Goal: Task Accomplishment & Management: Manage account settings

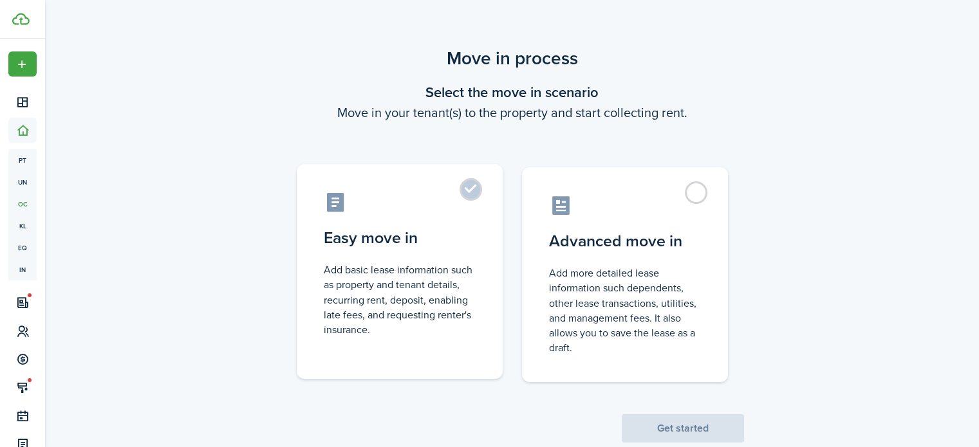
click at [478, 187] on label "Easy move in Add basic lease information such as property and tenant details, r…" at bounding box center [400, 271] width 206 height 215
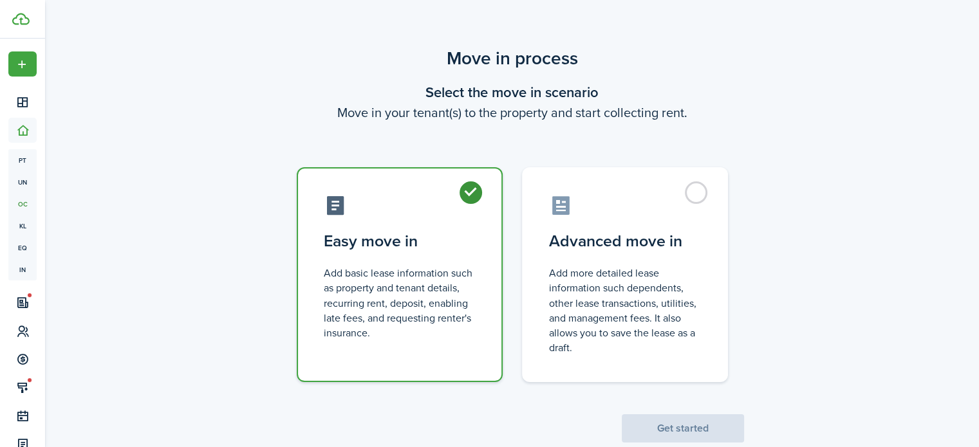
radio input "true"
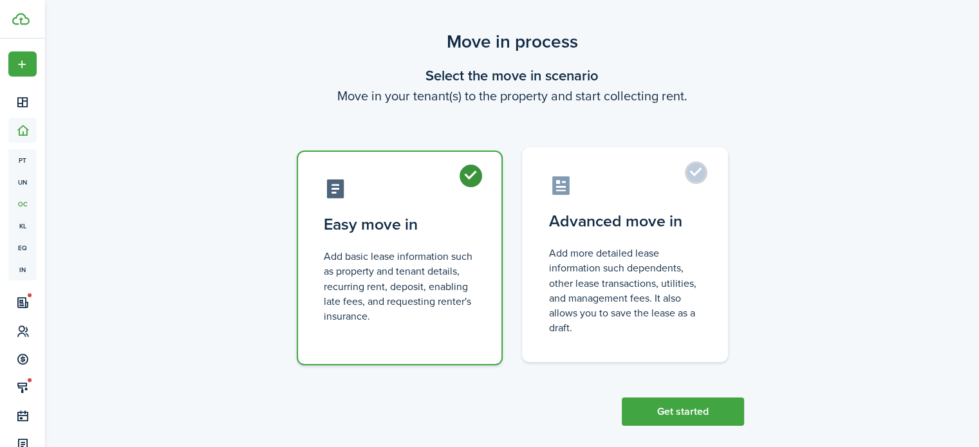
scroll to position [30, 0]
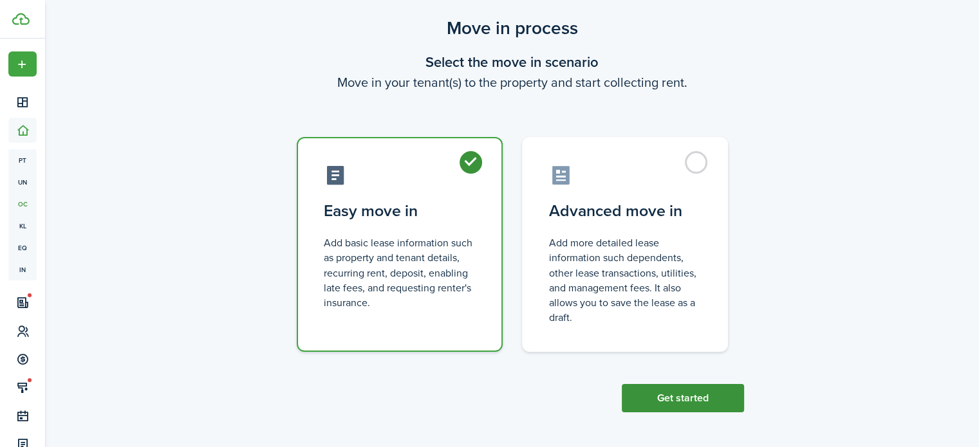
click at [657, 390] on button "Get started" at bounding box center [683, 398] width 122 height 28
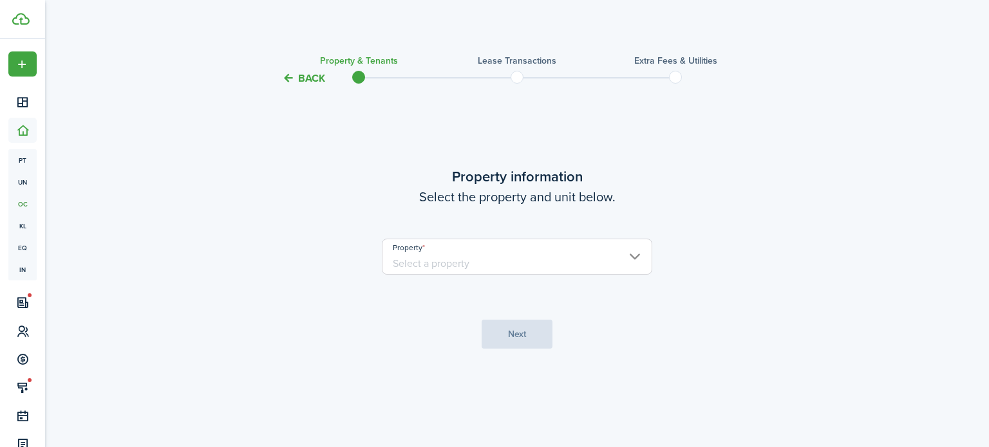
click at [468, 260] on input "Property" at bounding box center [517, 257] width 270 height 36
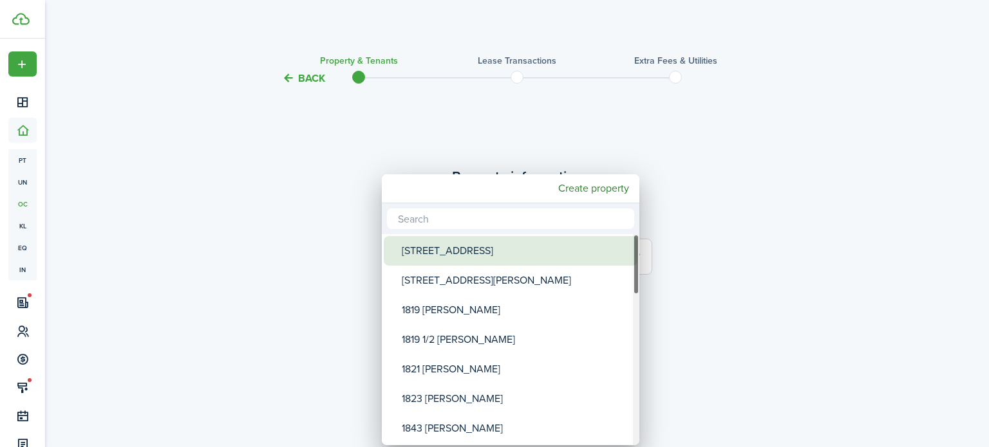
click at [456, 254] on div "[STREET_ADDRESS]" at bounding box center [516, 251] width 228 height 30
type input "[STREET_ADDRESS]"
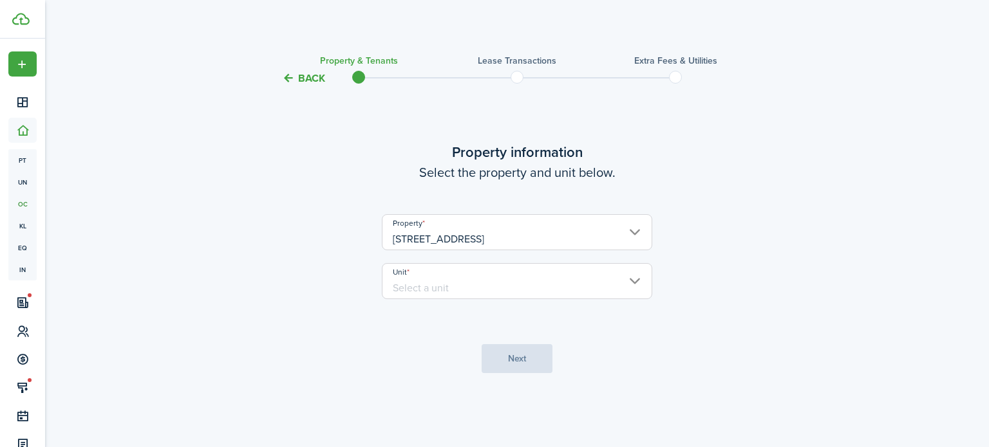
click at [445, 277] on input "Unit" at bounding box center [517, 281] width 270 height 36
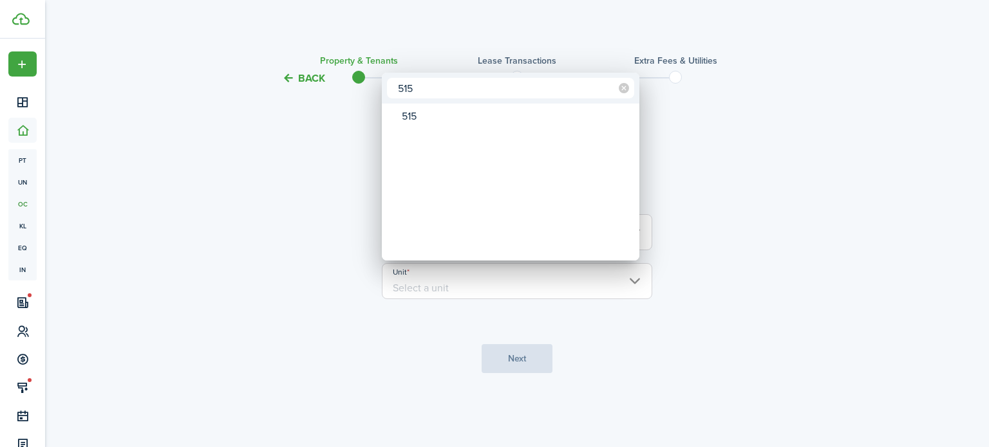
type input "515"
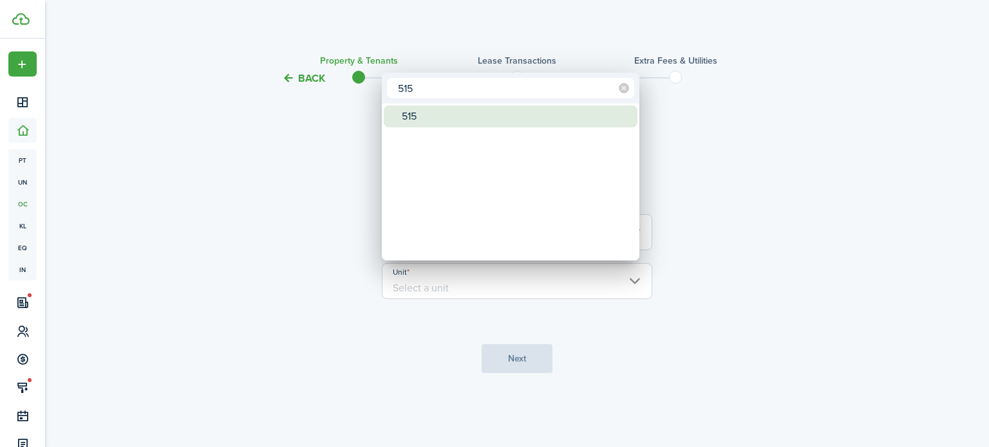
click at [445, 116] on div "515" at bounding box center [516, 117] width 228 height 22
type input "515"
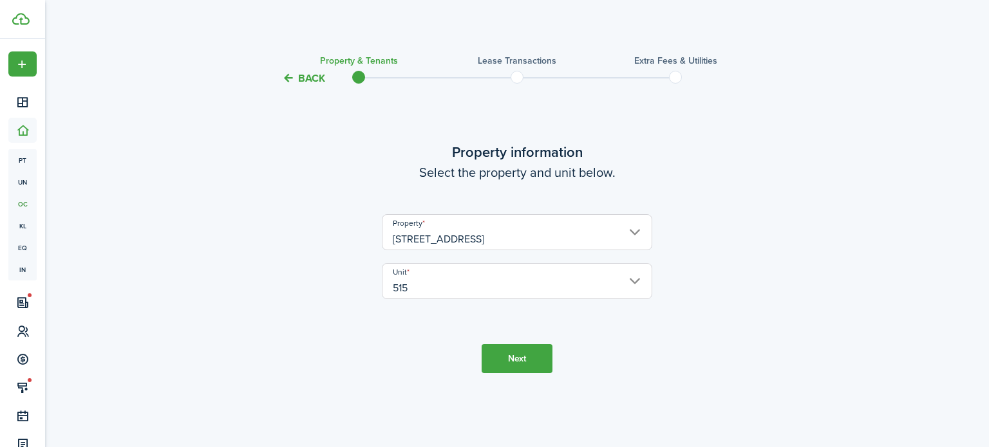
click at [515, 360] on button "Next" at bounding box center [516, 358] width 71 height 29
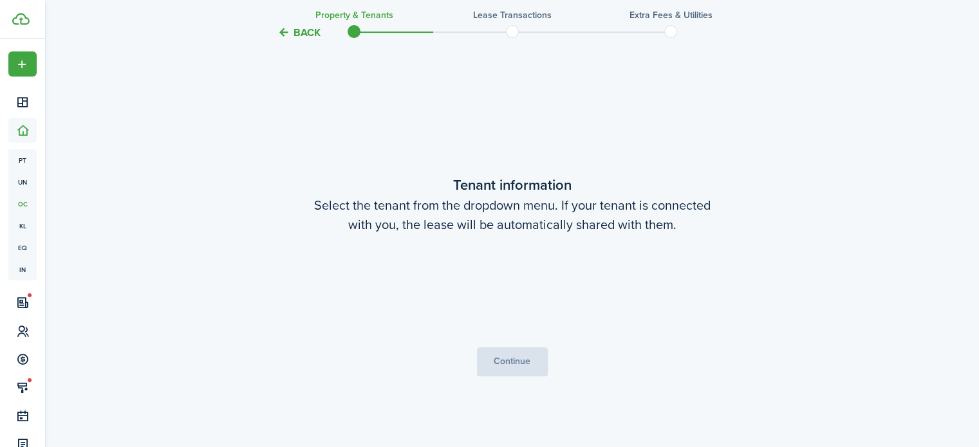
scroll to position [361, 0]
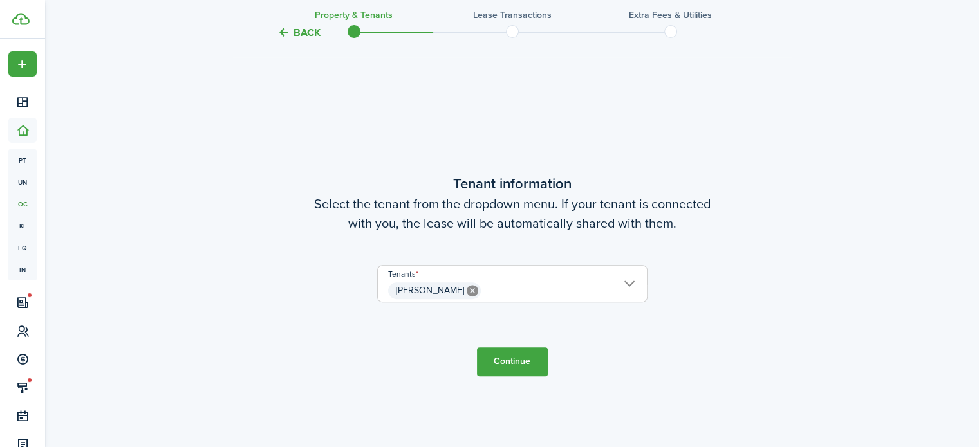
click at [510, 364] on button "Continue" at bounding box center [512, 362] width 71 height 29
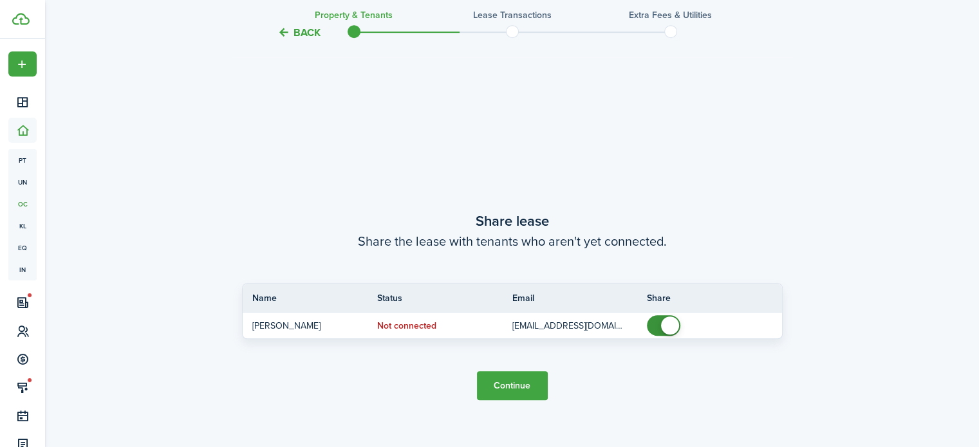
scroll to position [808, 0]
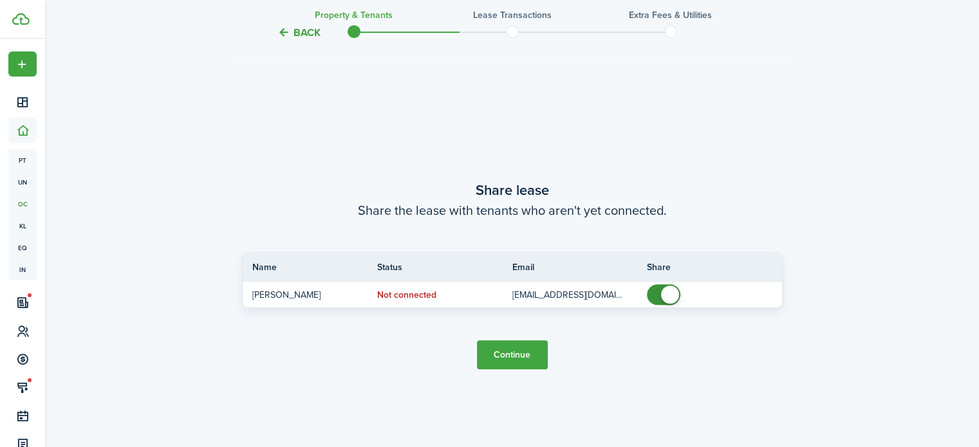
click at [530, 357] on button "Continue" at bounding box center [512, 354] width 71 height 29
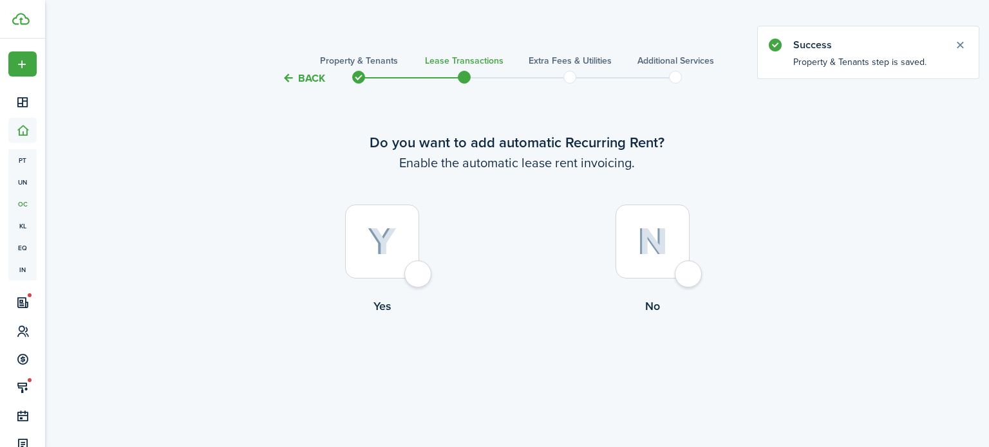
click at [415, 261] on div at bounding box center [382, 242] width 74 height 74
radio input "true"
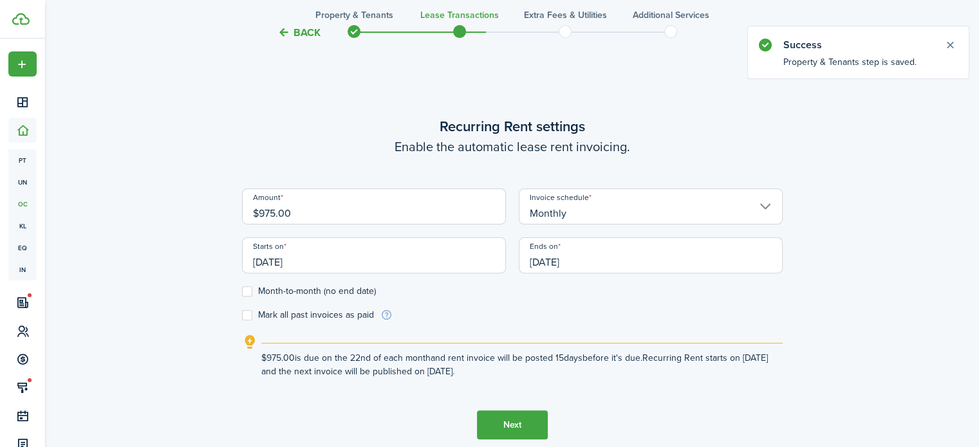
scroll to position [361, 0]
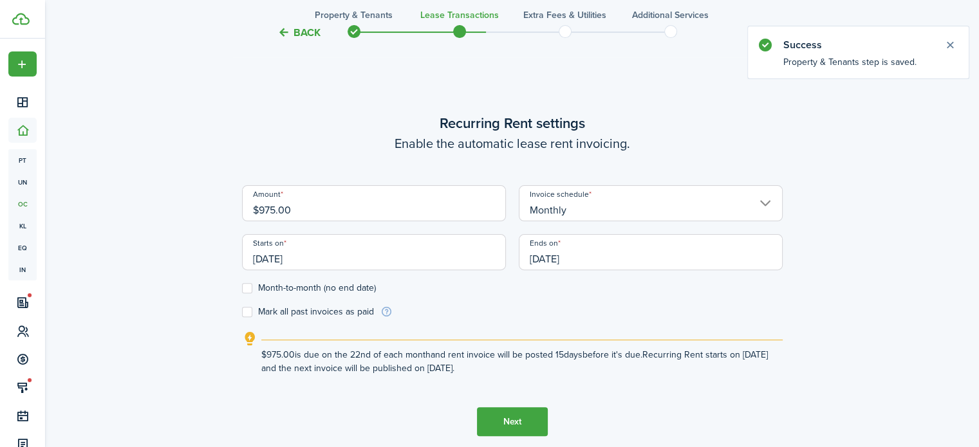
drag, startPoint x: 275, startPoint y: 210, endPoint x: 184, endPoint y: 219, distance: 91.1
click at [177, 219] on div "Back Property & Tenants Lease Transactions Extra fees & Utilities Additional Se…" at bounding box center [512, 91] width 747 height 814
click at [278, 257] on input "[DATE]" at bounding box center [374, 252] width 264 height 36
type input "$1,025.00"
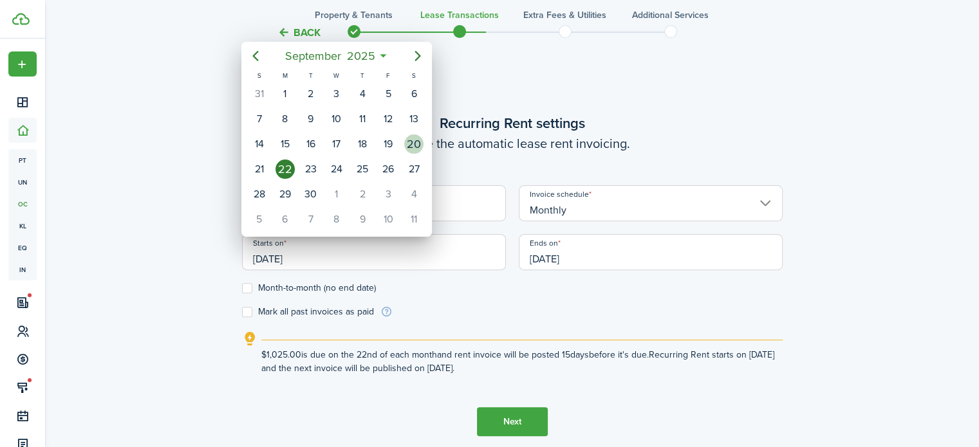
click at [421, 141] on div "20" at bounding box center [413, 144] width 19 height 19
type input "[DATE]"
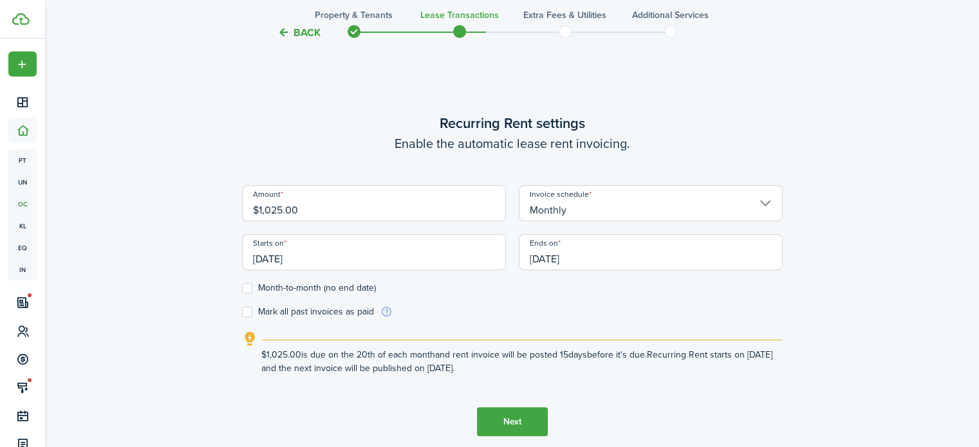
click at [550, 254] on input "[DATE]" at bounding box center [651, 252] width 264 height 36
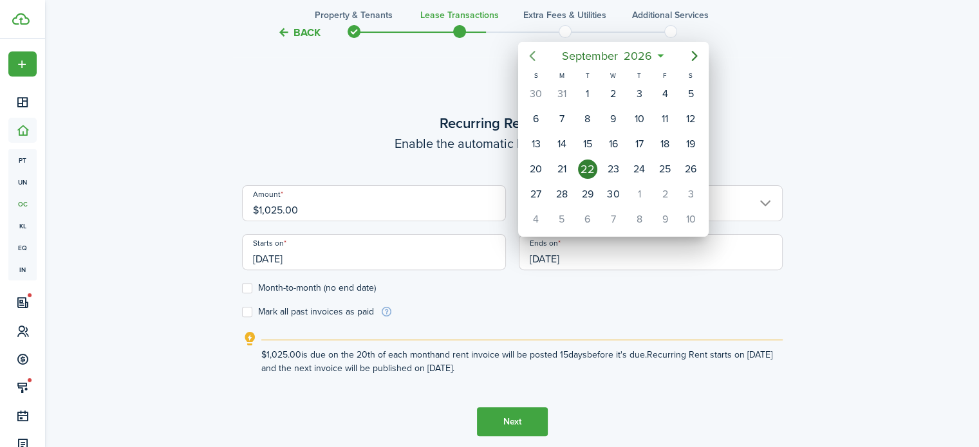
click at [530, 56] on icon "Previous page" at bounding box center [533, 56] width 6 height 10
click at [695, 56] on icon "Next page" at bounding box center [695, 56] width 6 height 10
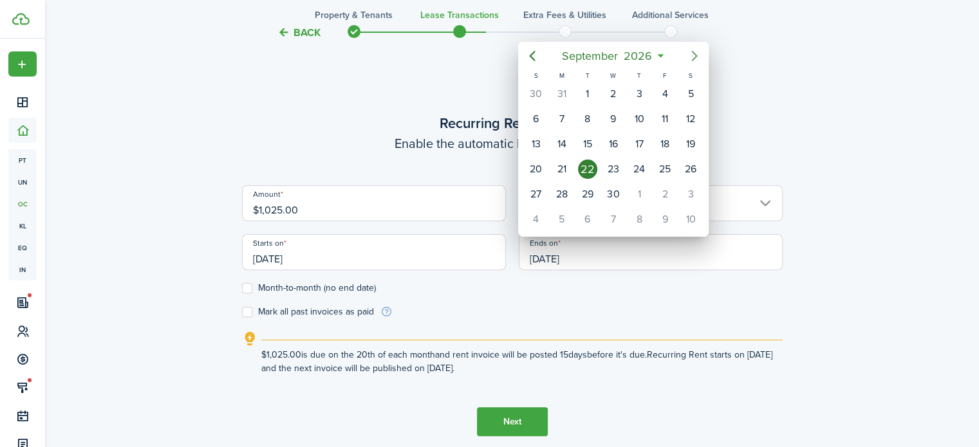
click at [695, 56] on icon "Next page" at bounding box center [695, 56] width 6 height 10
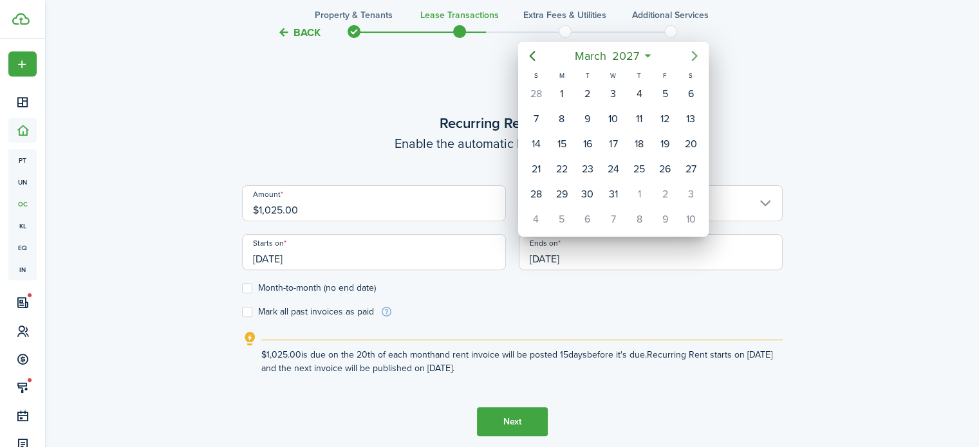
click at [695, 56] on icon "Next page" at bounding box center [695, 56] width 6 height 10
click at [692, 48] on icon "Next page" at bounding box center [694, 55] width 15 height 15
click at [590, 160] on div "20" at bounding box center [587, 169] width 19 height 19
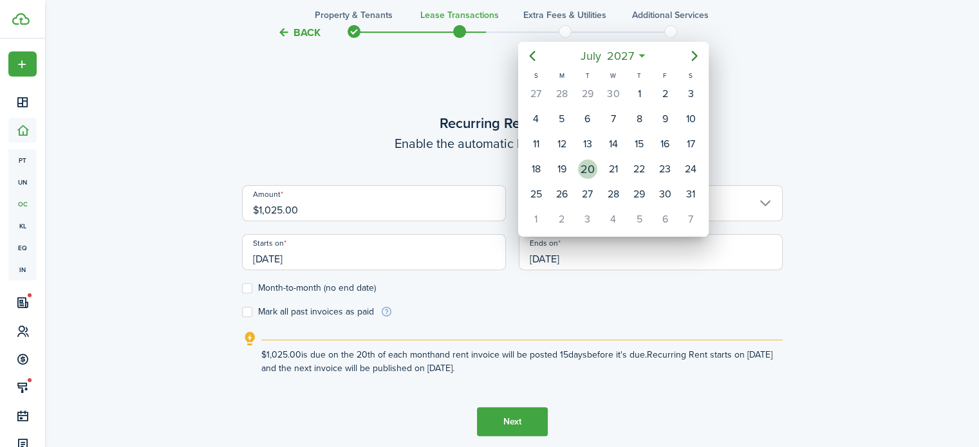
type input "[DATE]"
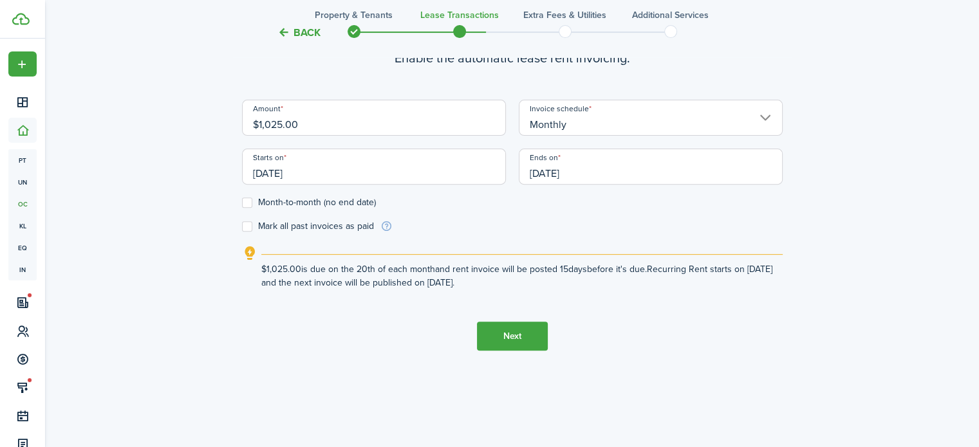
scroll to position [447, 0]
click at [512, 337] on button "Next" at bounding box center [512, 335] width 71 height 29
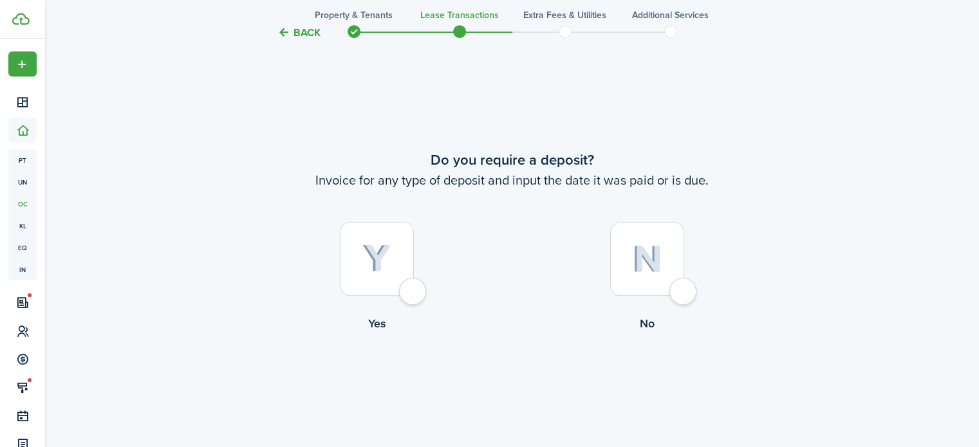
scroll to position [808, 0]
click at [677, 290] on div at bounding box center [647, 259] width 74 height 74
radio input "true"
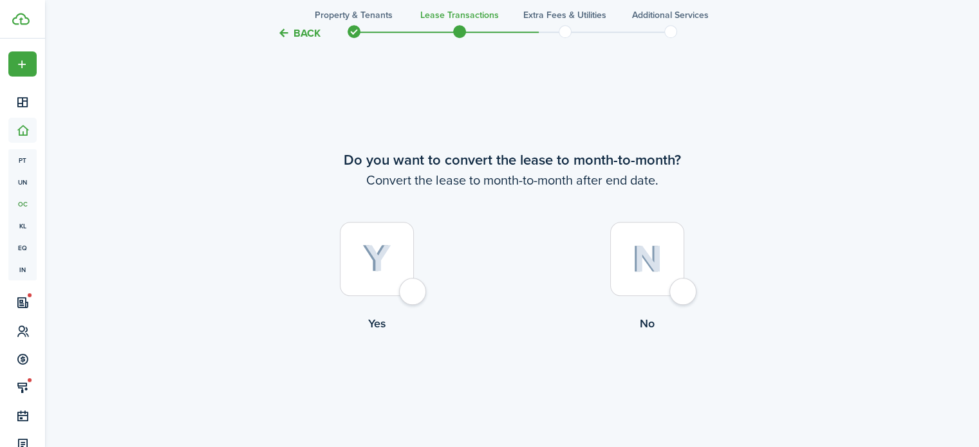
scroll to position [1256, 0]
click at [684, 290] on div at bounding box center [647, 258] width 74 height 74
radio input "true"
click at [502, 384] on button "Continue" at bounding box center [512, 384] width 71 height 29
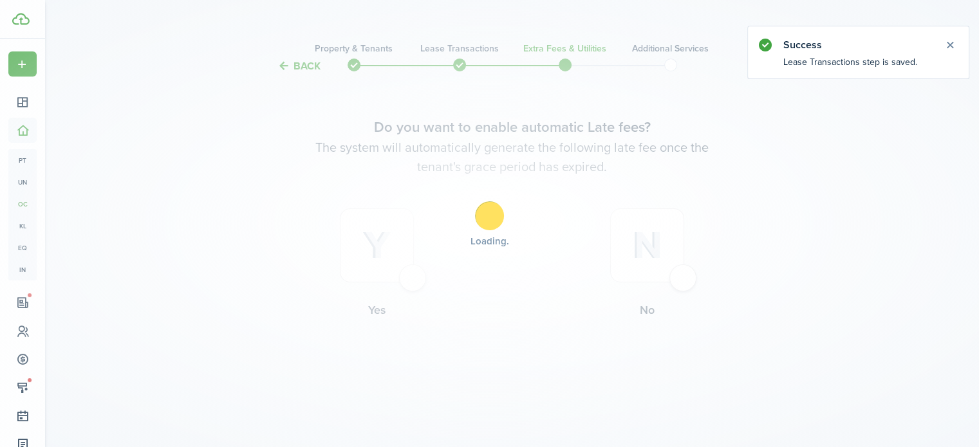
scroll to position [0, 0]
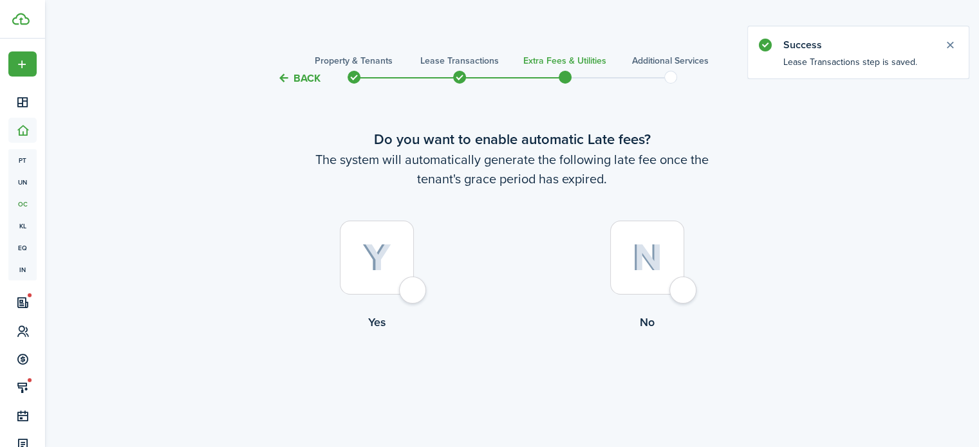
click at [413, 292] on div at bounding box center [377, 258] width 74 height 74
radio input "true"
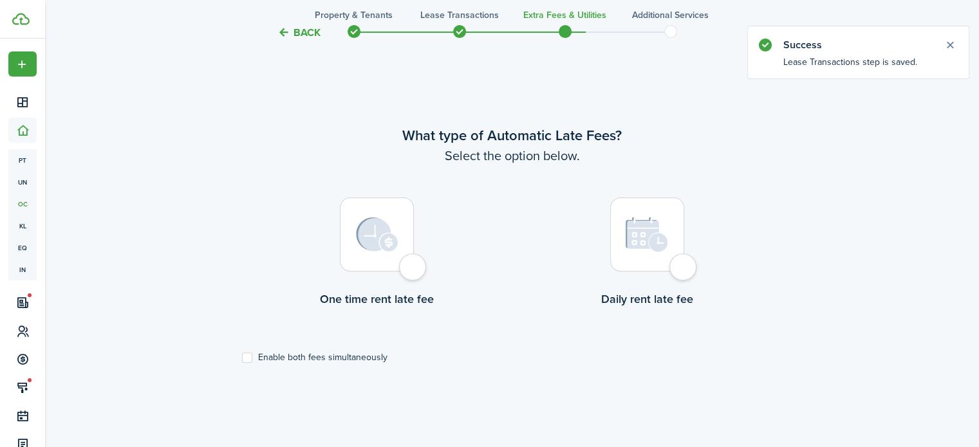
click at [407, 264] on div at bounding box center [377, 235] width 74 height 74
radio input "true"
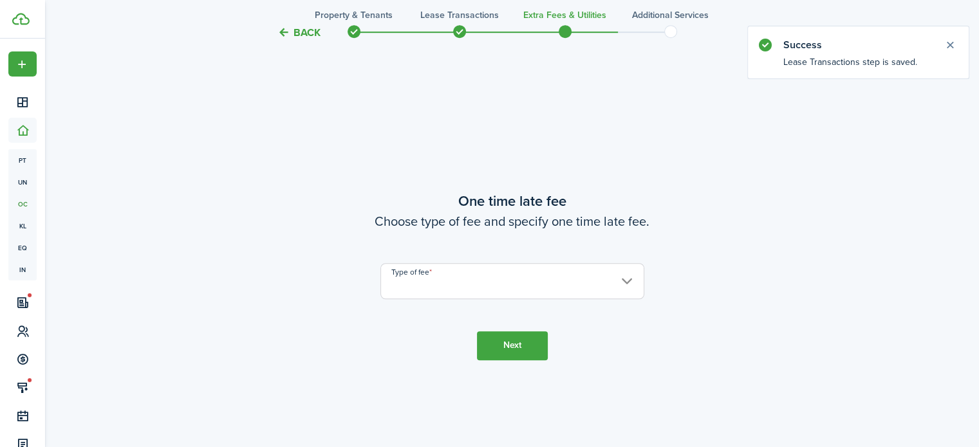
scroll to position [821, 0]
click at [445, 285] on input "Type of fee" at bounding box center [512, 281] width 264 height 36
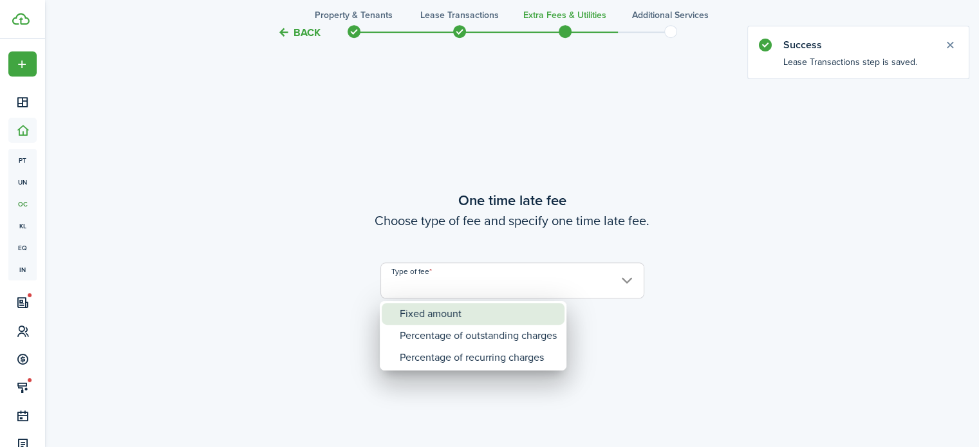
click at [449, 317] on div "Fixed amount" at bounding box center [478, 314] width 157 height 22
type input "Fixed amount"
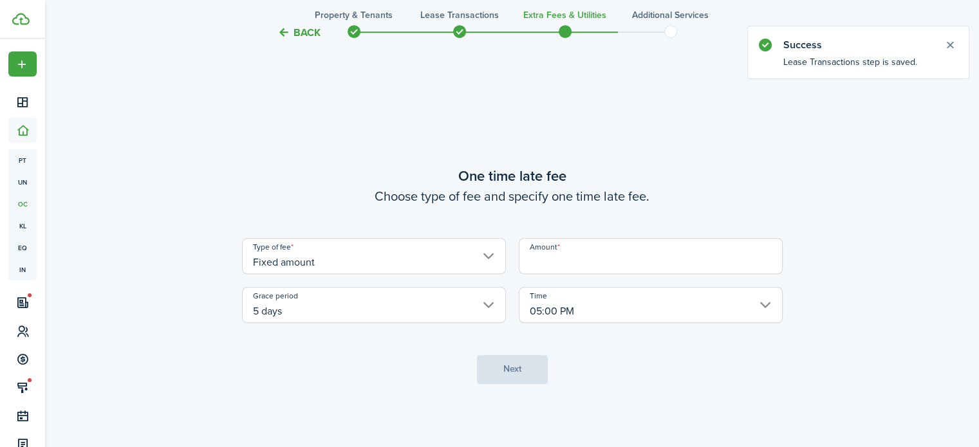
click at [554, 261] on input "Amount" at bounding box center [651, 256] width 264 height 36
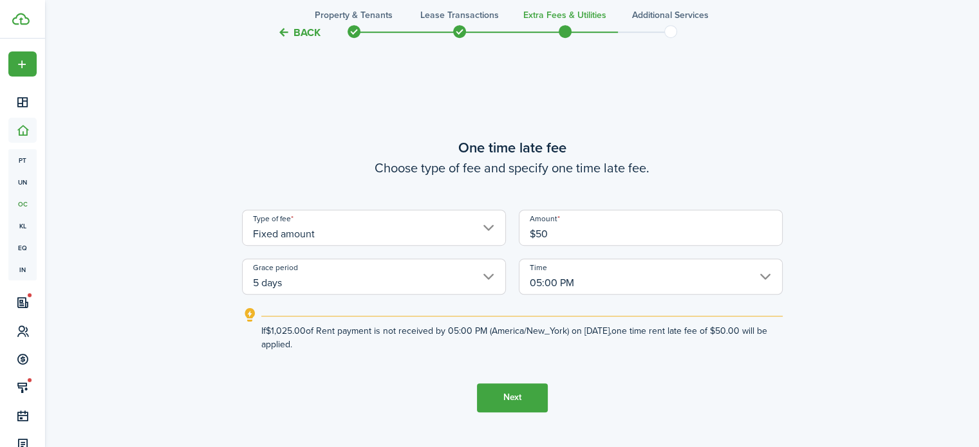
type input "$50.00"
click at [501, 388] on button "Next" at bounding box center [512, 398] width 71 height 29
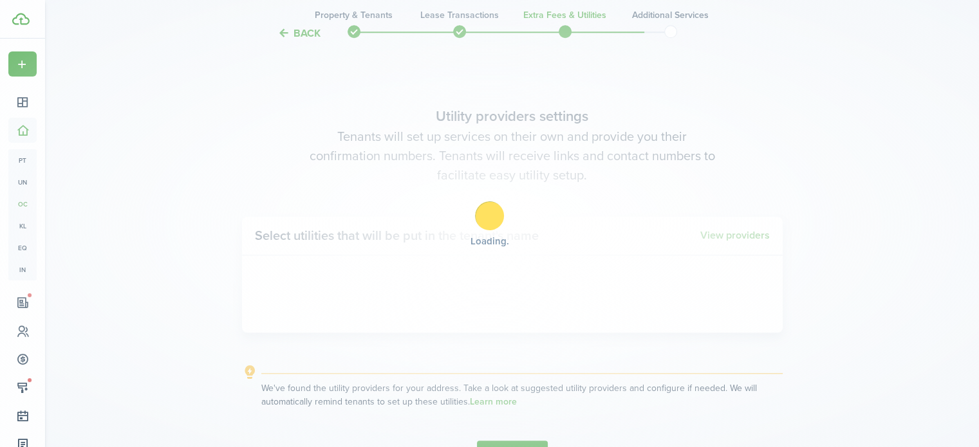
scroll to position [1268, 0]
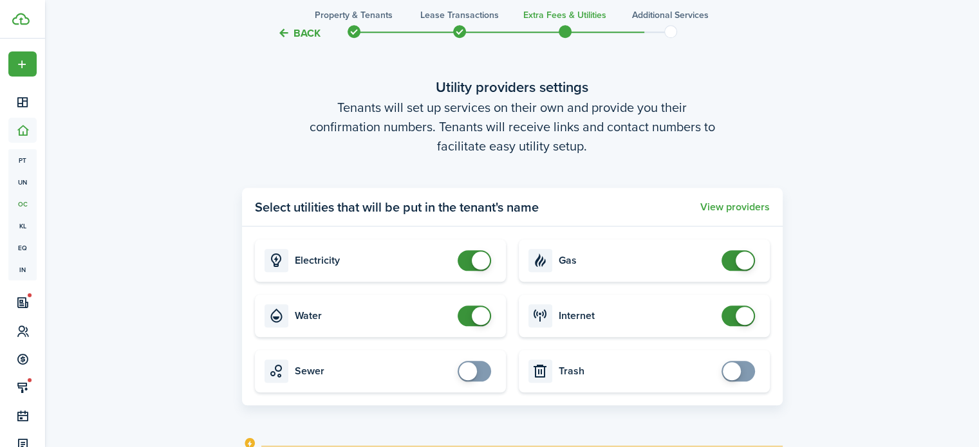
checkbox input "false"
click at [740, 258] on span at bounding box center [745, 261] width 18 height 18
checkbox input "false"
click at [745, 321] on span at bounding box center [745, 316] width 18 height 18
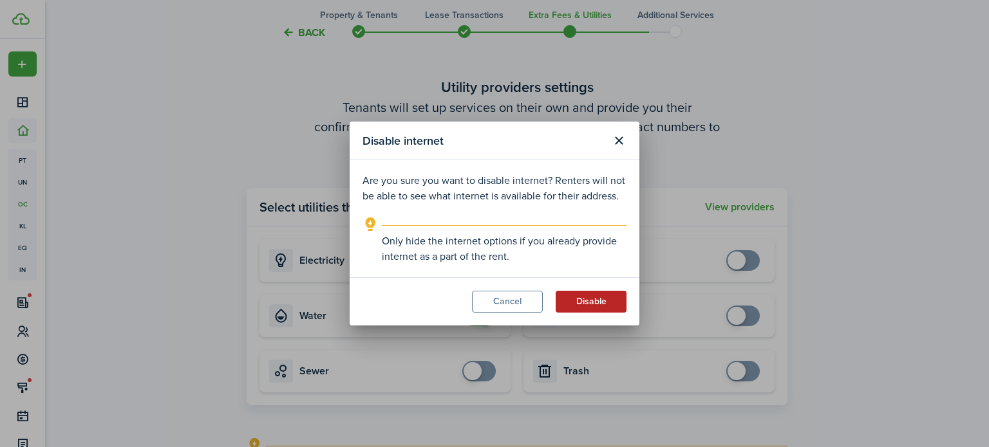
click at [579, 302] on button "Disable" at bounding box center [590, 302] width 71 height 22
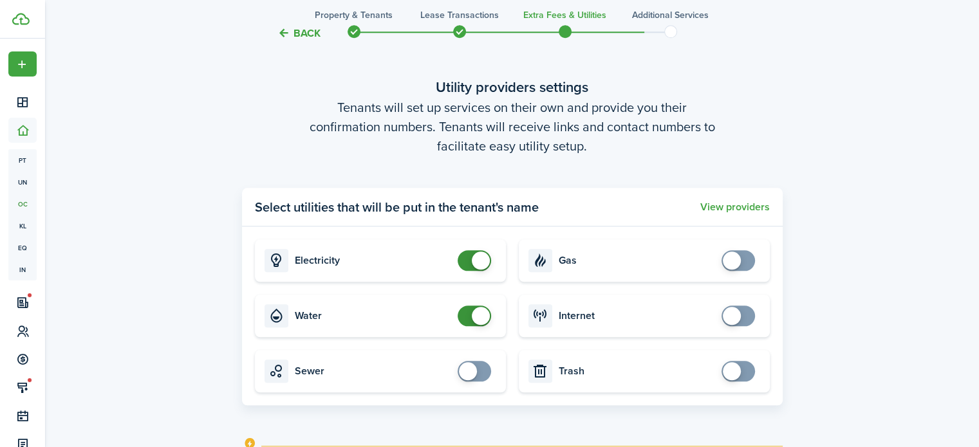
checkbox input "false"
click at [478, 316] on span at bounding box center [481, 316] width 18 height 18
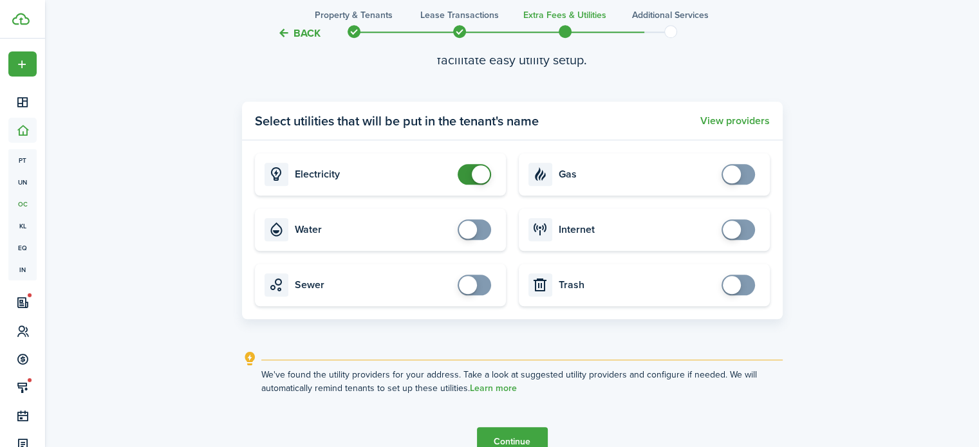
scroll to position [1424, 0]
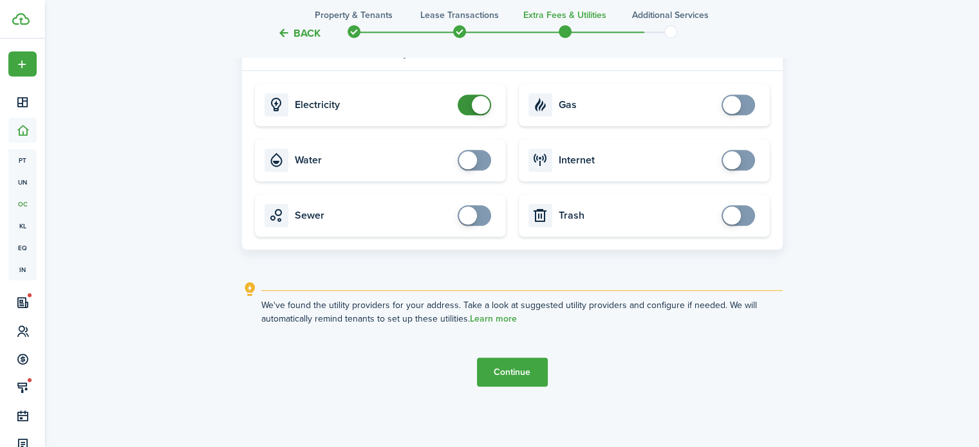
click at [520, 375] on button "Continue" at bounding box center [512, 372] width 71 height 29
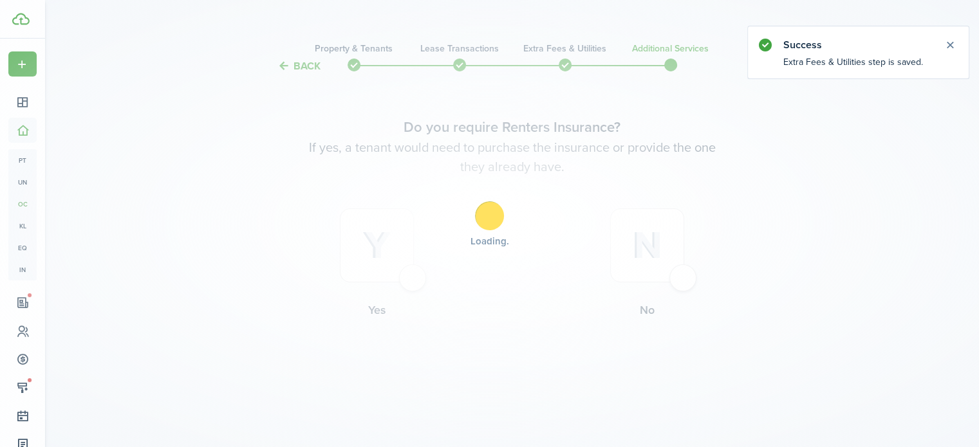
scroll to position [0, 0]
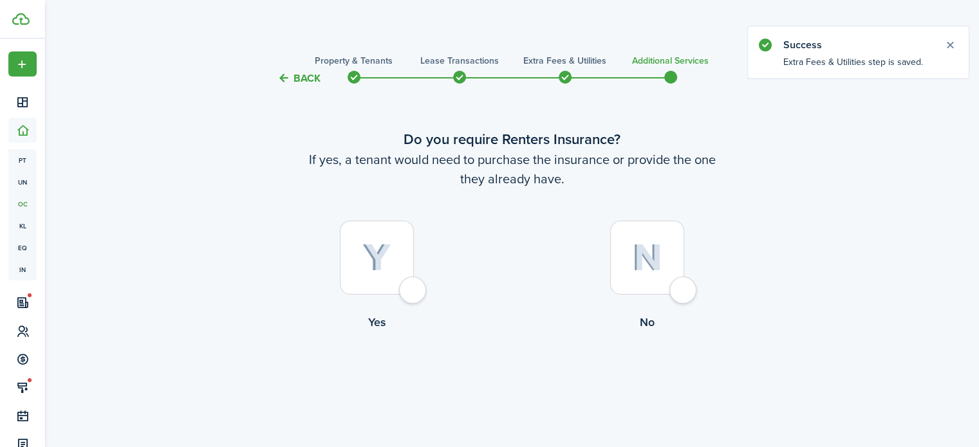
click at [412, 291] on div at bounding box center [377, 258] width 74 height 74
radio input "true"
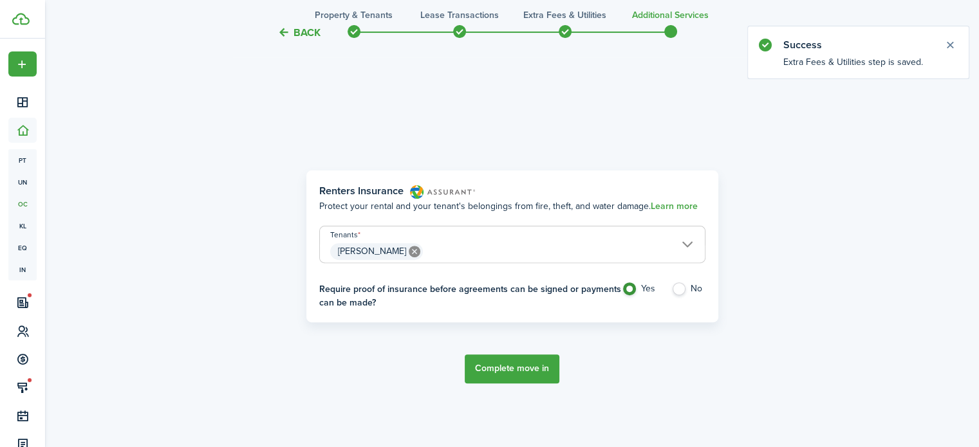
scroll to position [373, 0]
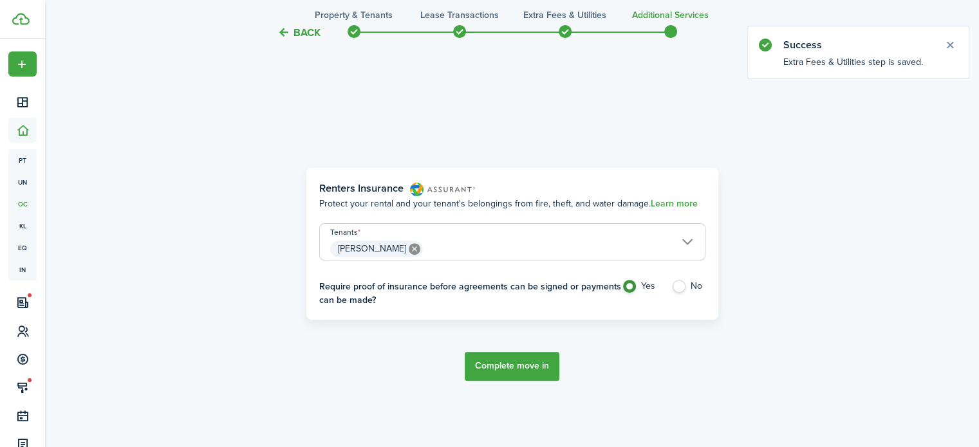
click at [520, 364] on button "Complete move in" at bounding box center [512, 366] width 95 height 29
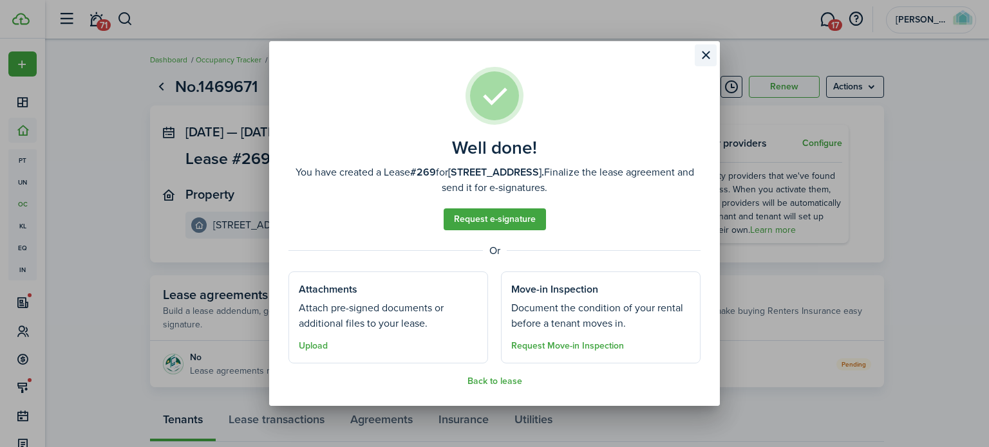
click at [705, 50] on button "Close modal" at bounding box center [705, 55] width 22 height 22
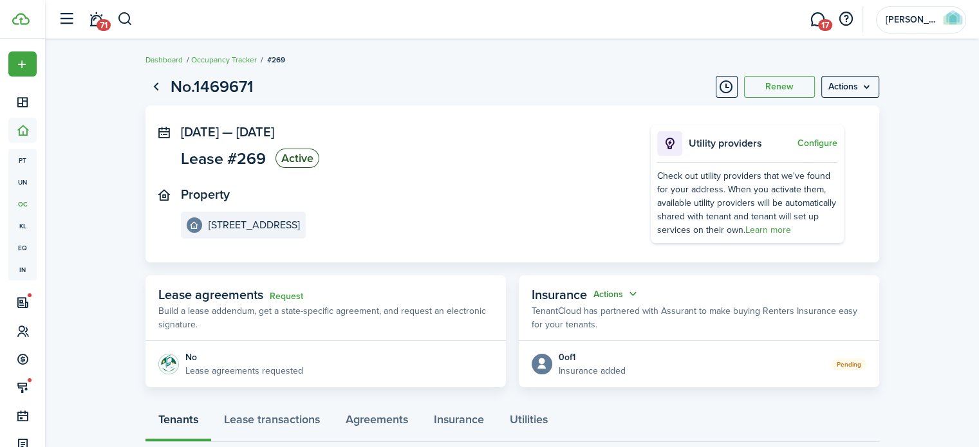
click at [615, 292] on button "Actions" at bounding box center [616, 294] width 46 height 15
drag, startPoint x: 684, startPoint y: 349, endPoint x: 732, endPoint y: 270, distance: 92.4
click at [685, 349] on panel-main-body "0 of 1 Insurance added Pending" at bounding box center [699, 364] width 360 height 46
click at [841, 86] on menu-btn "Actions" at bounding box center [850, 87] width 58 height 22
click at [671, 123] on panel-main-body "[DATE] — [DATE] Lease #269 Active Property [STREET_ADDRESS] Utility providers C…" at bounding box center [512, 184] width 734 height 157
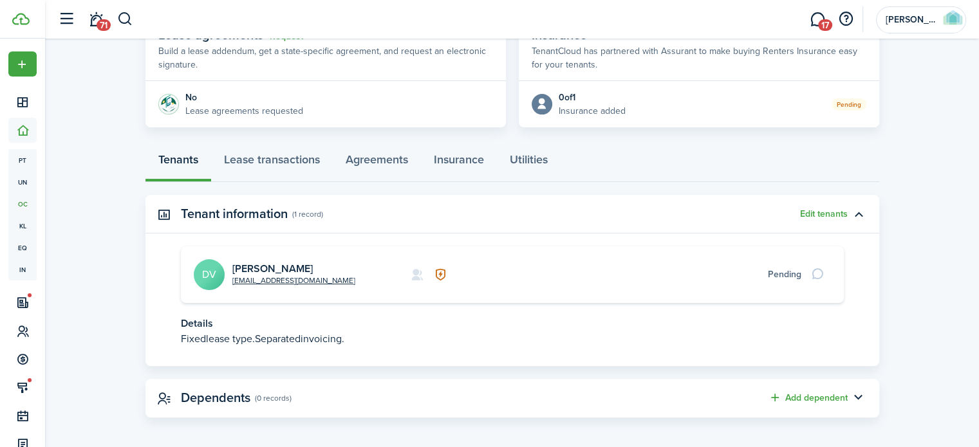
scroll to position [265, 0]
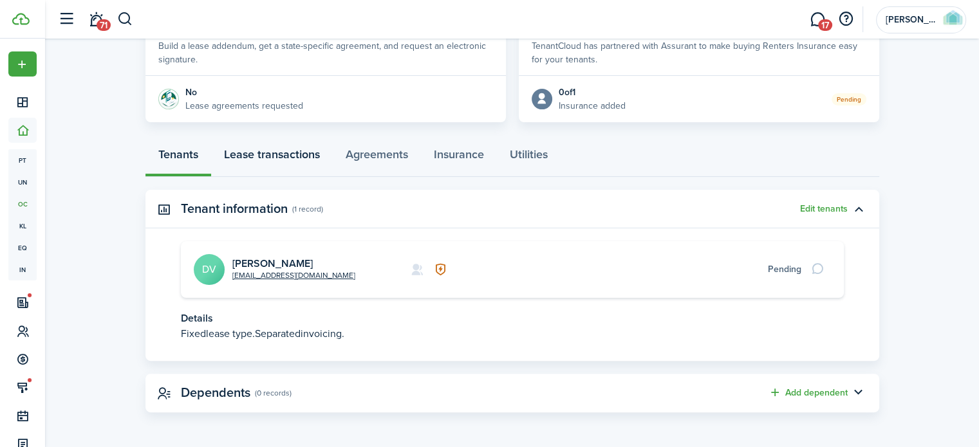
click at [274, 149] on link "Lease transactions" at bounding box center [272, 157] width 122 height 39
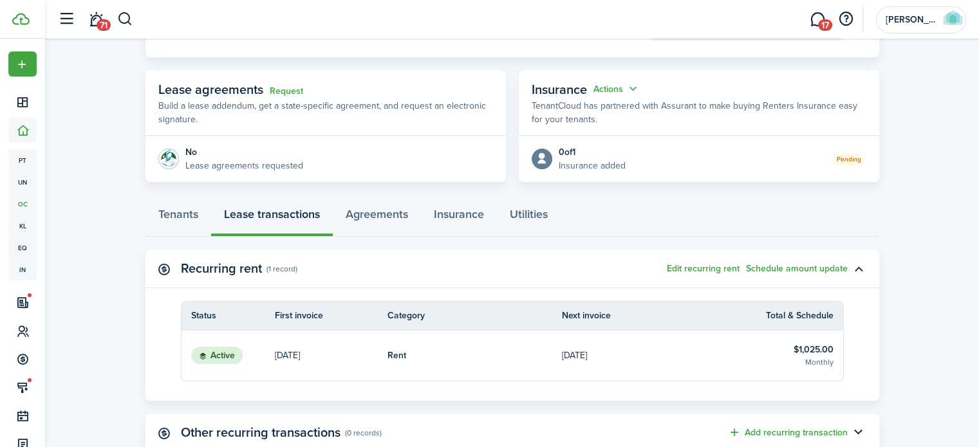
scroll to position [372, 0]
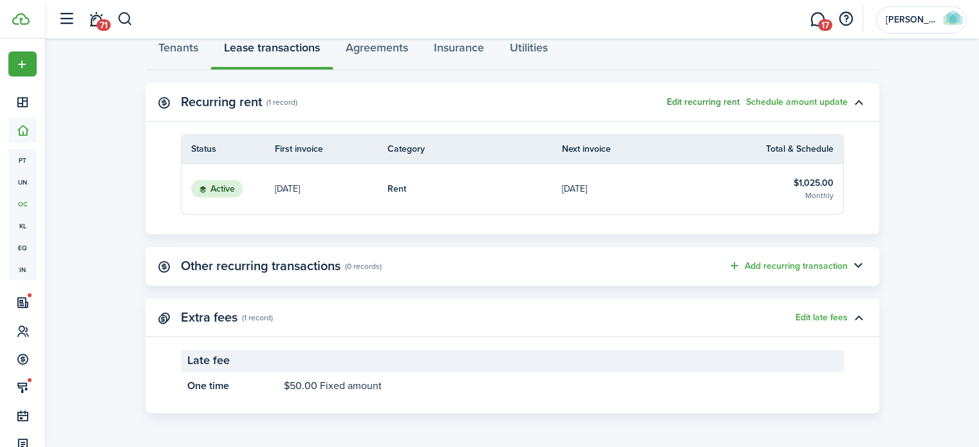
click at [715, 103] on button "Edit recurring rent" at bounding box center [703, 102] width 73 height 10
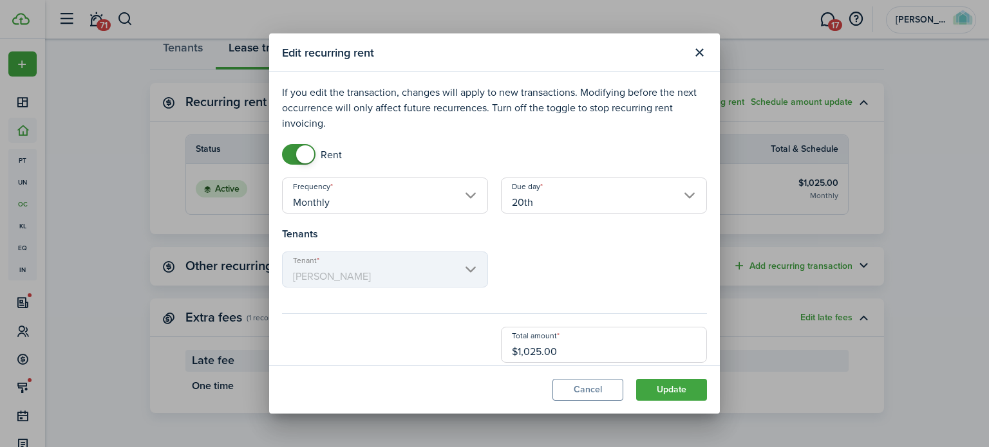
click at [555, 190] on input "20th" at bounding box center [604, 196] width 206 height 36
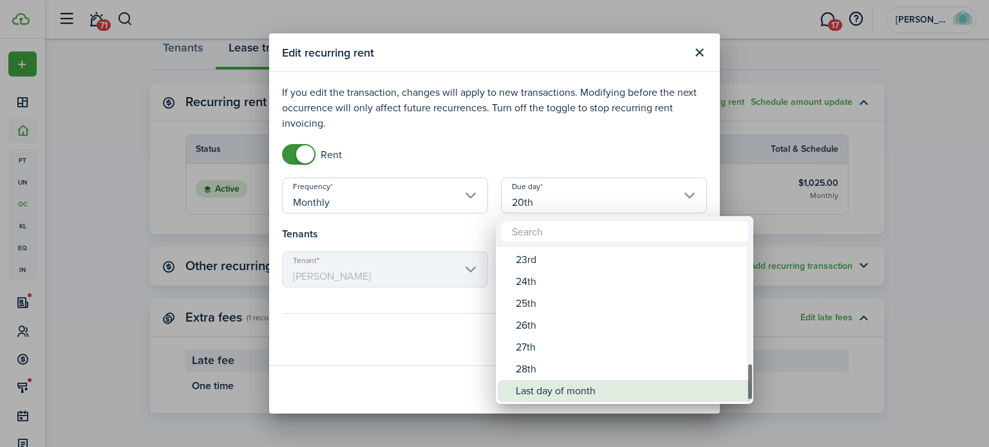
click at [538, 389] on div "Last day of month" at bounding box center [630, 391] width 228 height 22
type input "Last day of month"
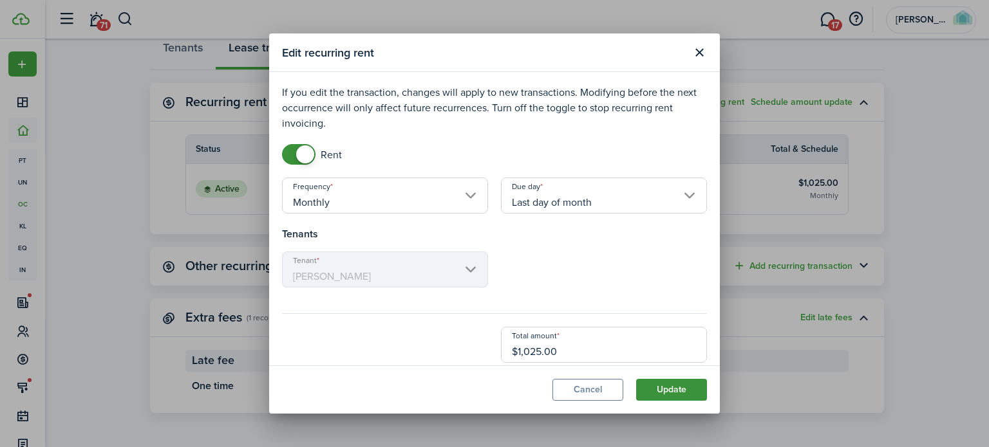
click at [671, 390] on button "Update" at bounding box center [671, 390] width 71 height 22
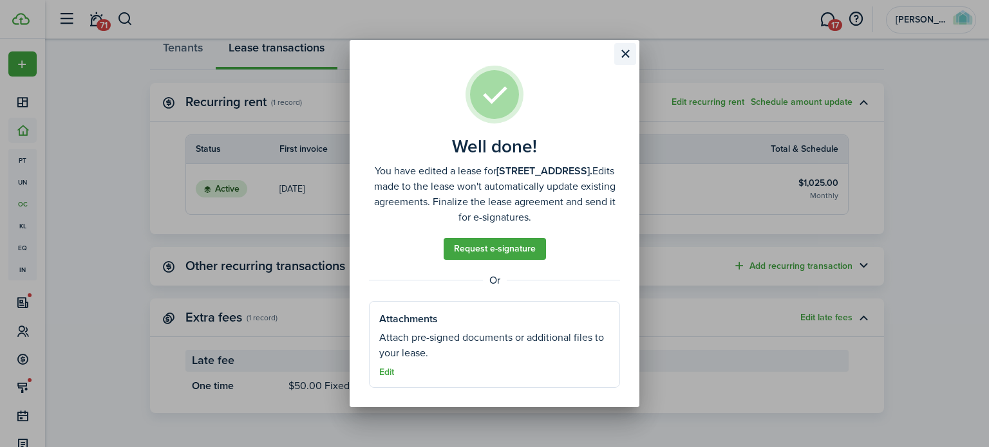
click at [621, 51] on button "Close modal" at bounding box center [625, 54] width 22 height 22
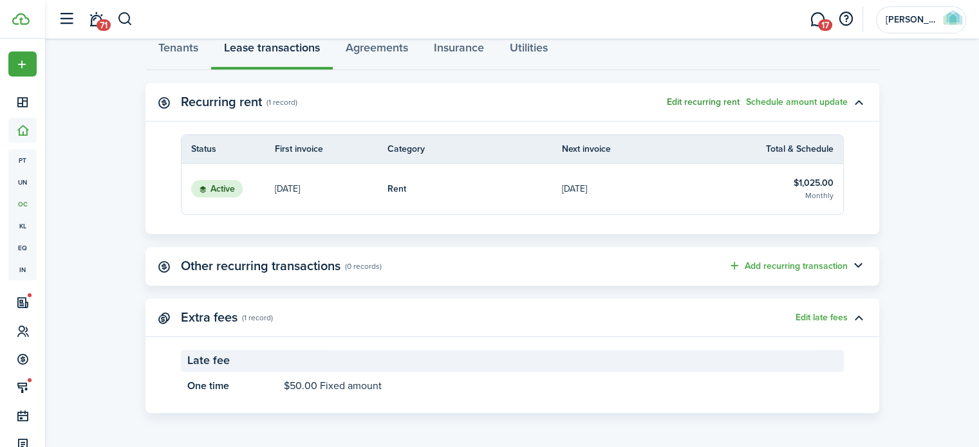
click at [711, 102] on button "Edit recurring rent" at bounding box center [703, 102] width 73 height 10
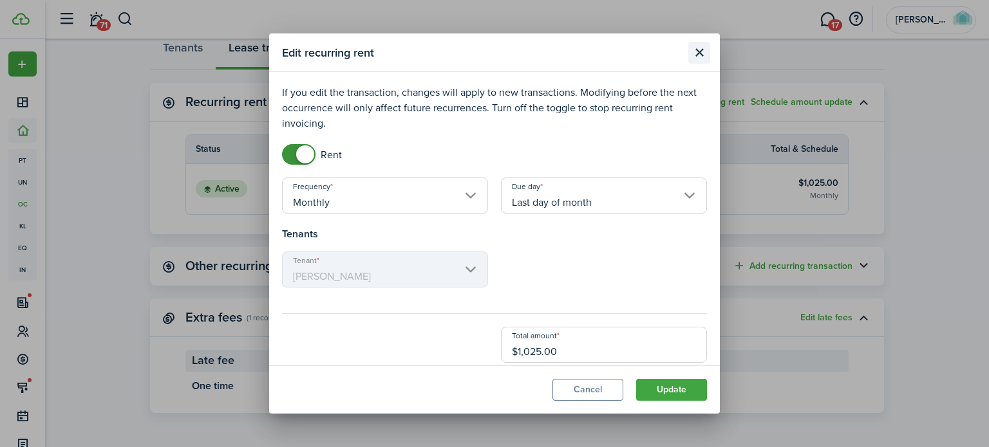
click at [702, 50] on button "Close modal" at bounding box center [699, 53] width 22 height 22
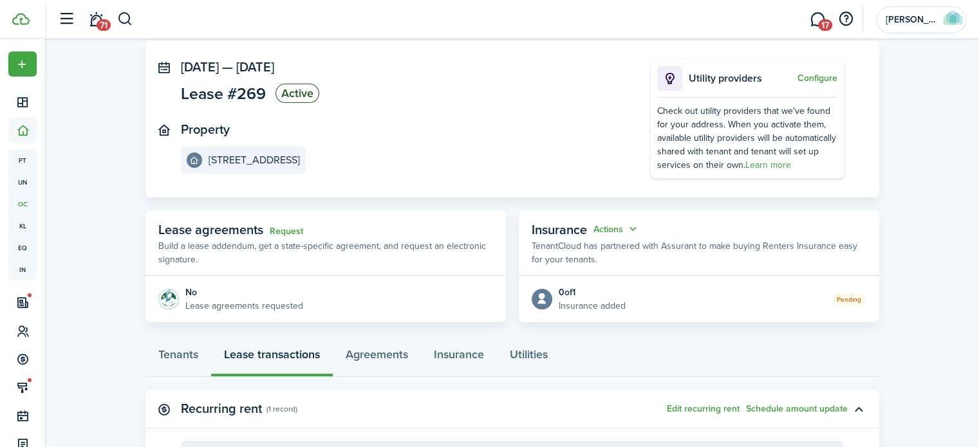
scroll to position [0, 0]
